Goal: Task Accomplishment & Management: Manage account settings

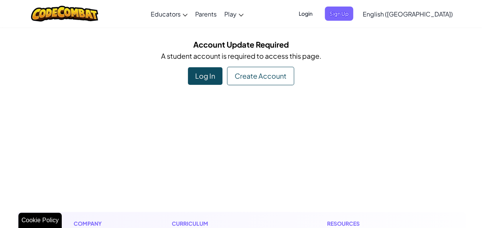
click at [238, 223] on h1 "Curriculum" at bounding box center [218, 223] width 93 height 8
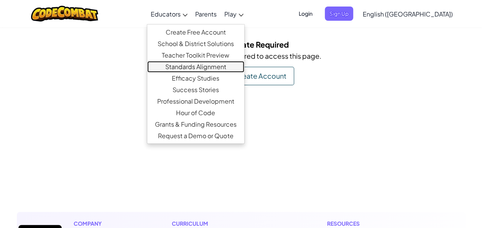
click at [214, 71] on link "Standards Alignment" at bounding box center [195, 67] width 97 height 12
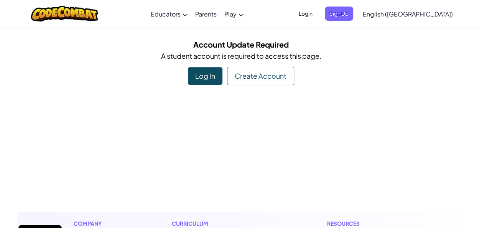
click at [216, 71] on div "Log In" at bounding box center [205, 76] width 35 height 18
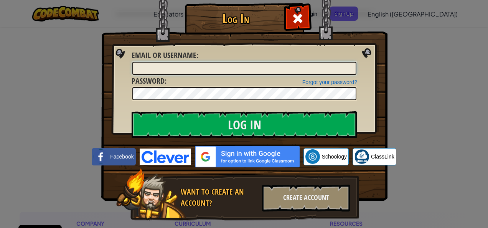
type input "Cristiano Ronaldof55"
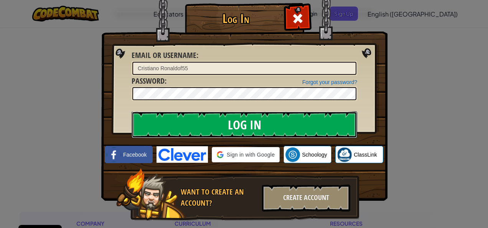
click at [223, 120] on input "Log In" at bounding box center [245, 124] width 226 height 27
